Goal: Register for event/course

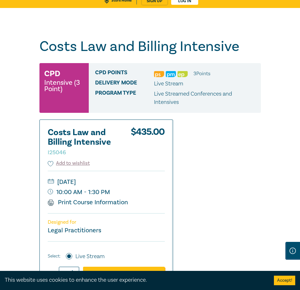
scroll to position [64, 0]
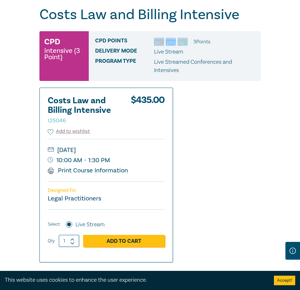
drag, startPoint x: 154, startPoint y: 40, endPoint x: 193, endPoint y: 46, distance: 40.0
click at [193, 46] on div "CPD Points 3 Point s Delivery Mode Live Stream Program type Live Streamed Confe…" at bounding box center [175, 56] width 172 height 50
drag, startPoint x: 201, startPoint y: 83, endPoint x: 201, endPoint y: 86, distance: 3.5
drag, startPoint x: 207, startPoint y: 41, endPoint x: 159, endPoint y: 41, distance: 48.1
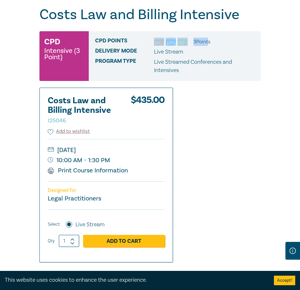
click at [159, 41] on ul "3 Point s" at bounding box center [182, 42] width 56 height 8
click at [149, 41] on span "CPD Points" at bounding box center [124, 42] width 59 height 8
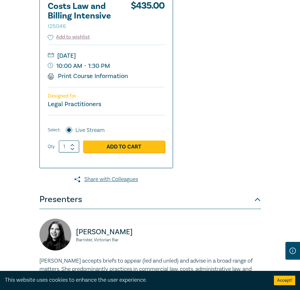
scroll to position [159, 0]
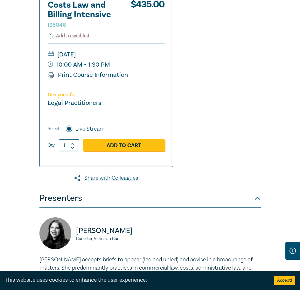
click at [138, 237] on small "Barrister, Victorian Bar" at bounding box center [168, 238] width 185 height 4
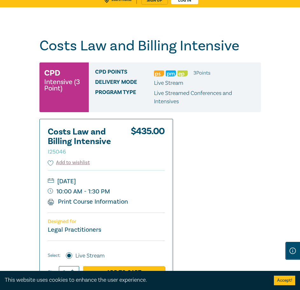
scroll to position [32, 0]
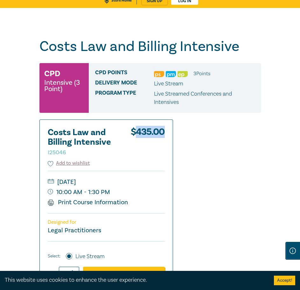
drag, startPoint x: 154, startPoint y: 131, endPoint x: 175, endPoint y: 132, distance: 21.3
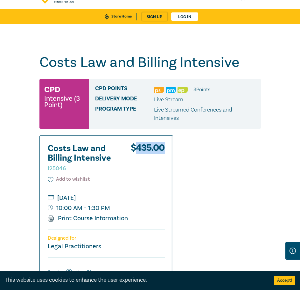
scroll to position [0, 0]
